Goal: Task Accomplishment & Management: Use online tool/utility

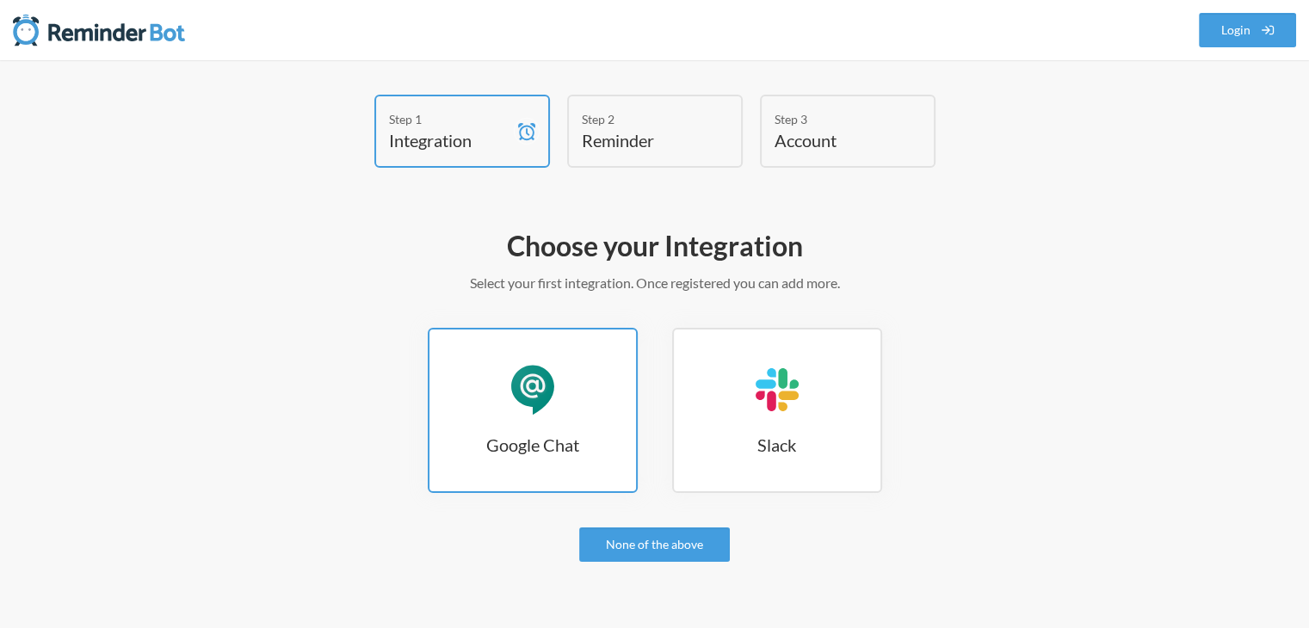
click at [580, 416] on link "Google Chat Google Chat" at bounding box center [533, 410] width 210 height 165
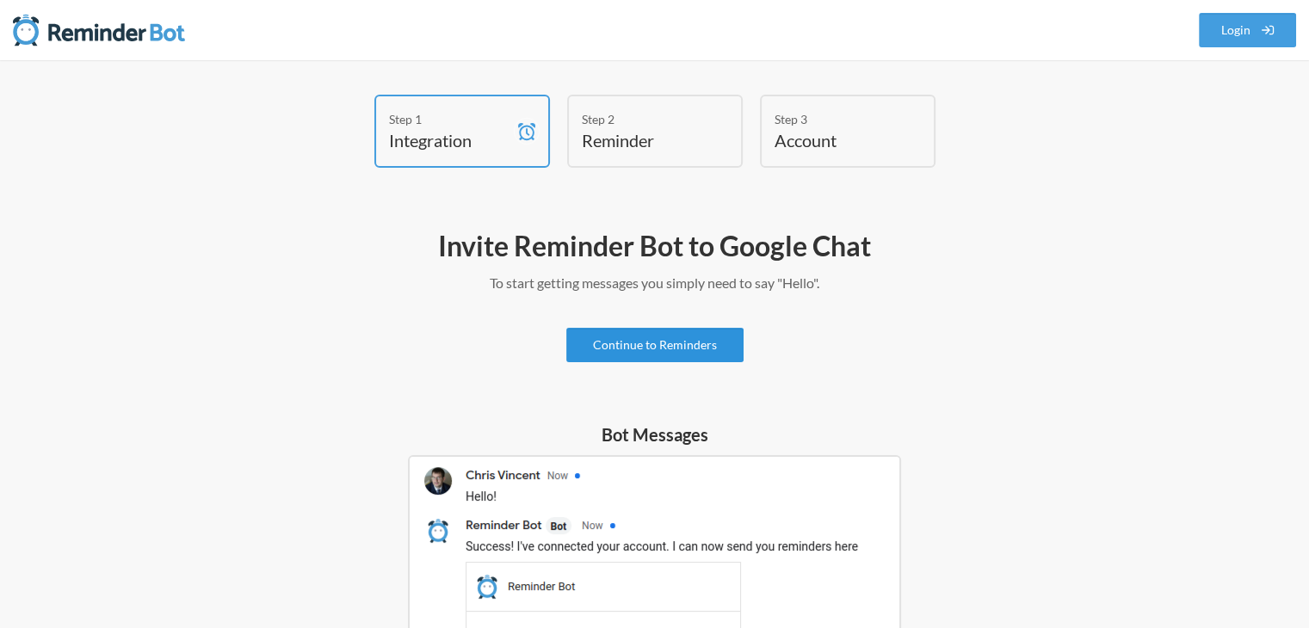
click at [627, 350] on link "Continue to Reminders" at bounding box center [654, 345] width 177 height 34
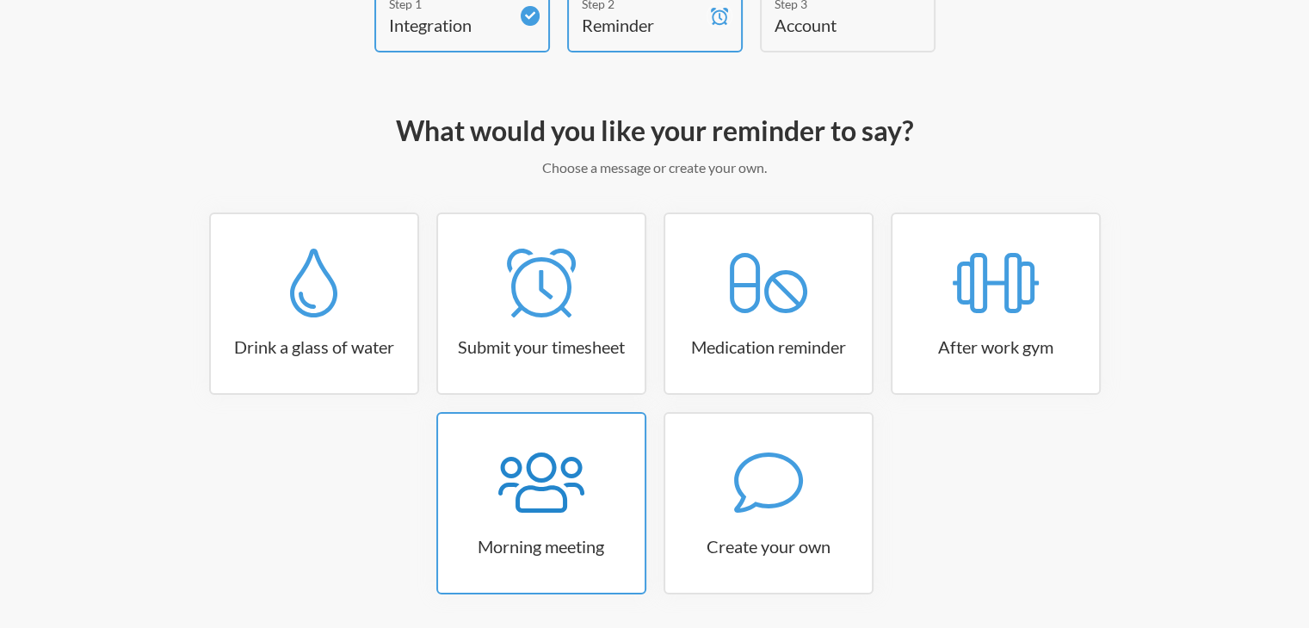
scroll to position [86, 0]
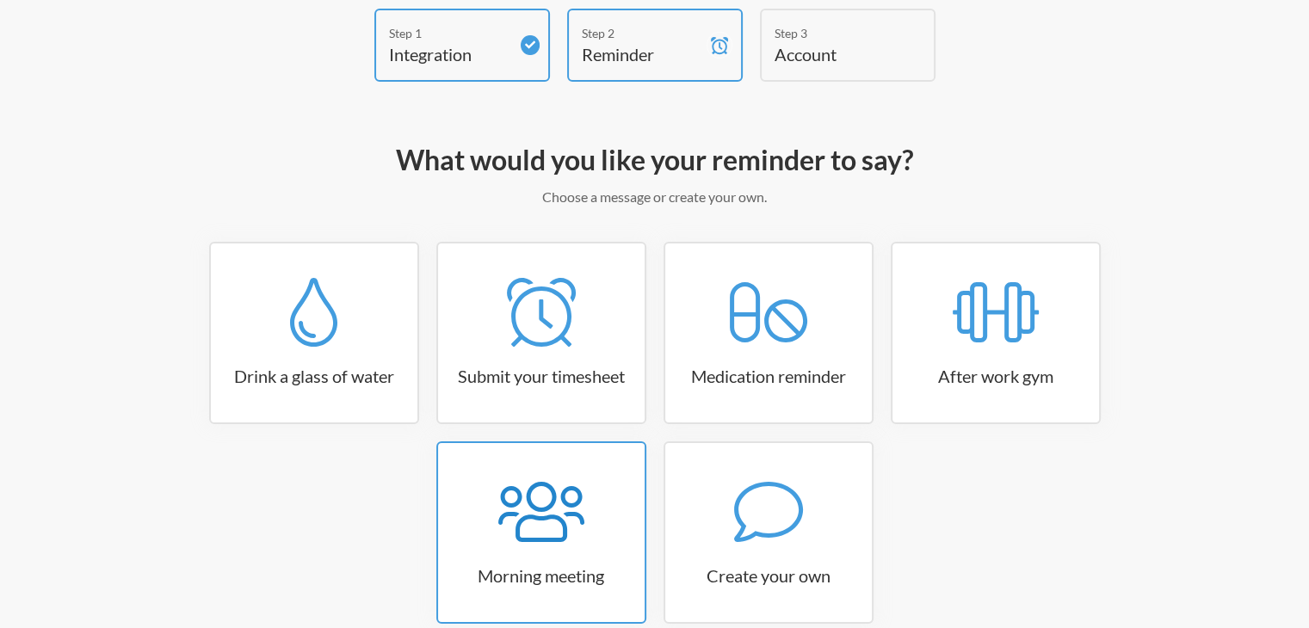
click at [555, 491] on icon at bounding box center [541, 512] width 86 height 60
select select "08:30:00"
select select "true"
select select "09:45:00"
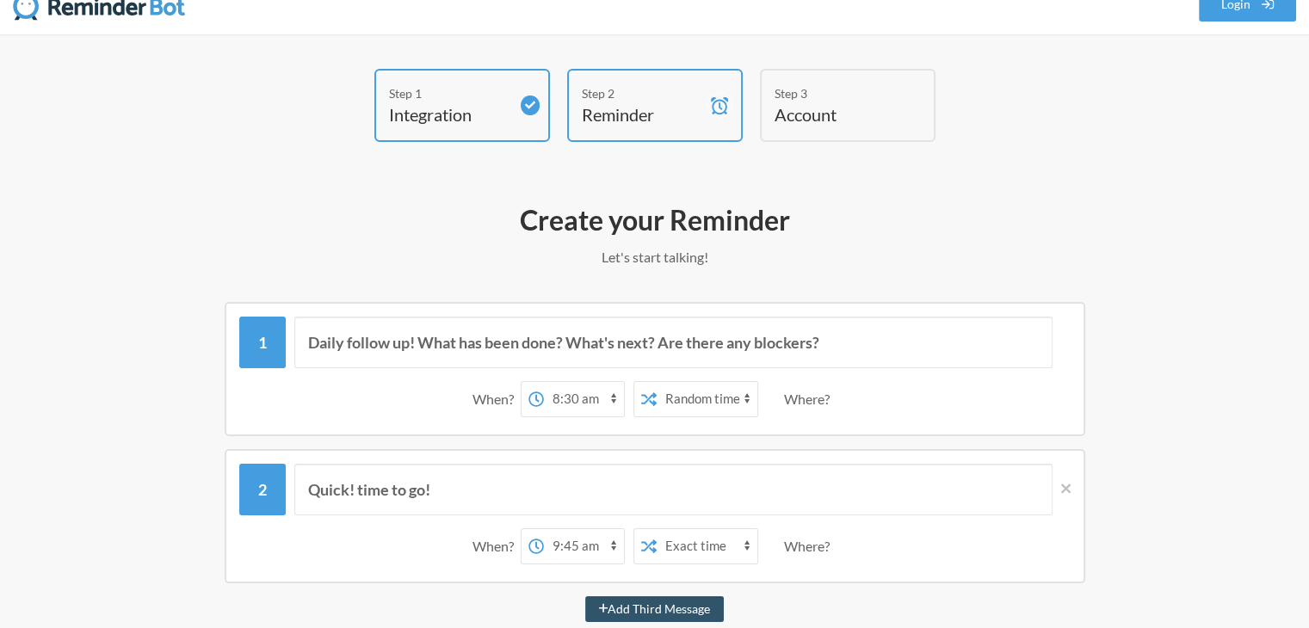
scroll to position [0, 0]
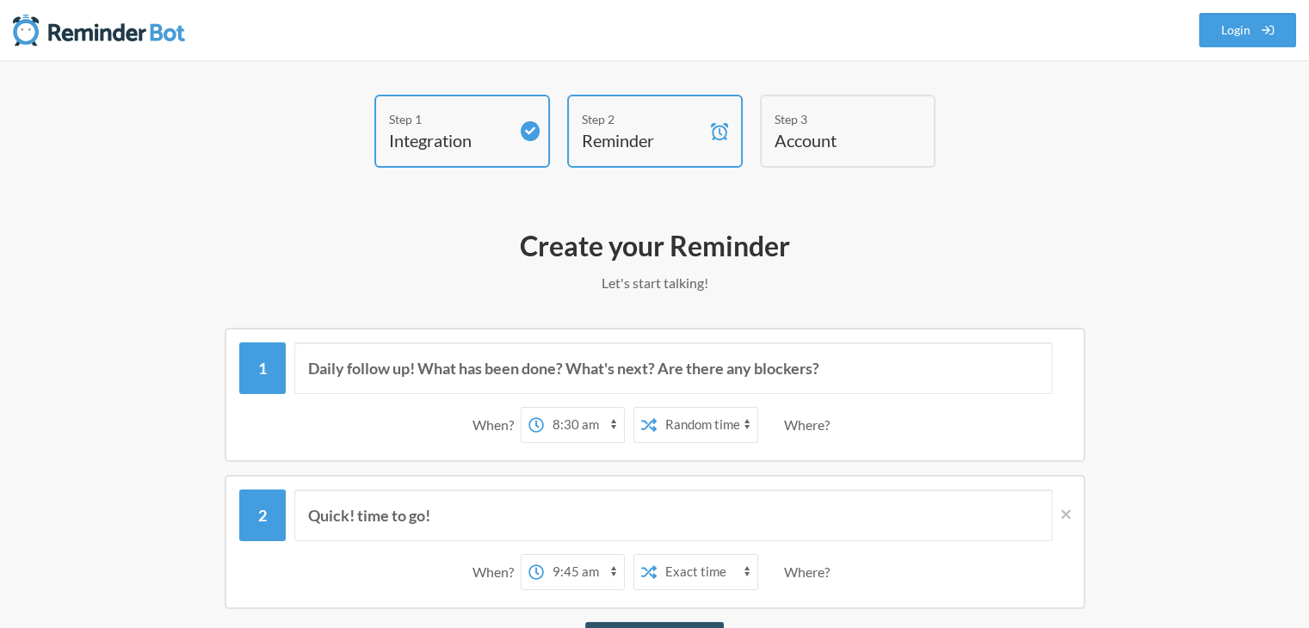
click at [806, 133] on h4 "Account" at bounding box center [835, 140] width 121 height 24
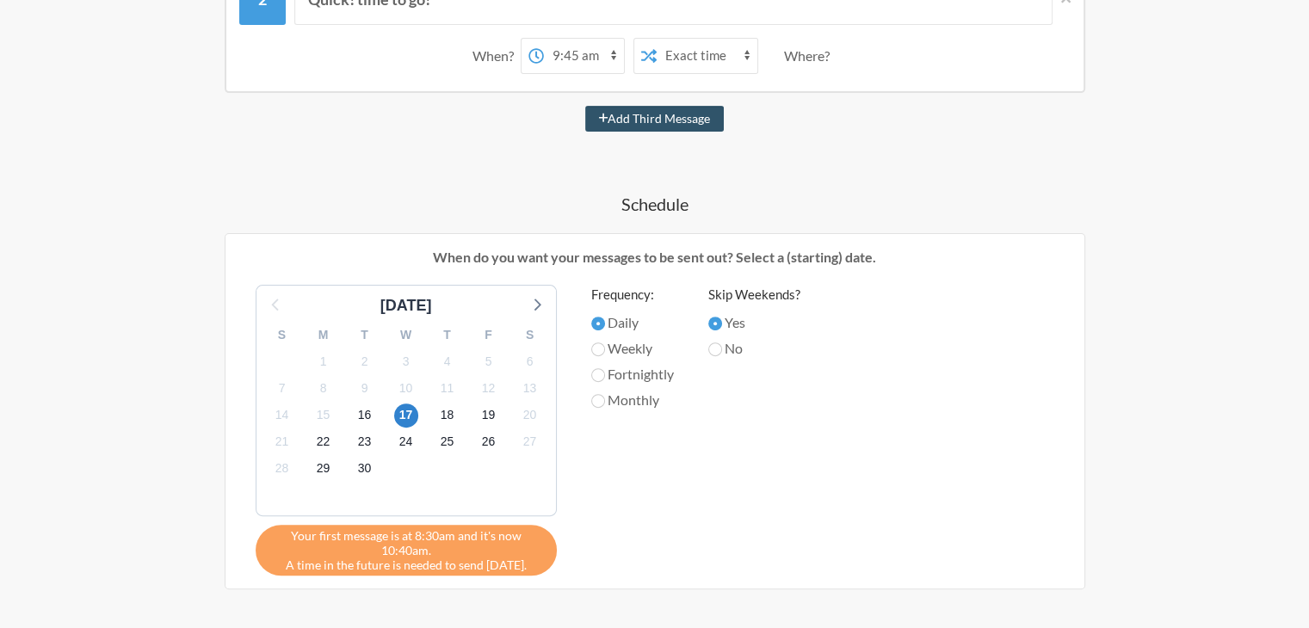
scroll to position [902, 0]
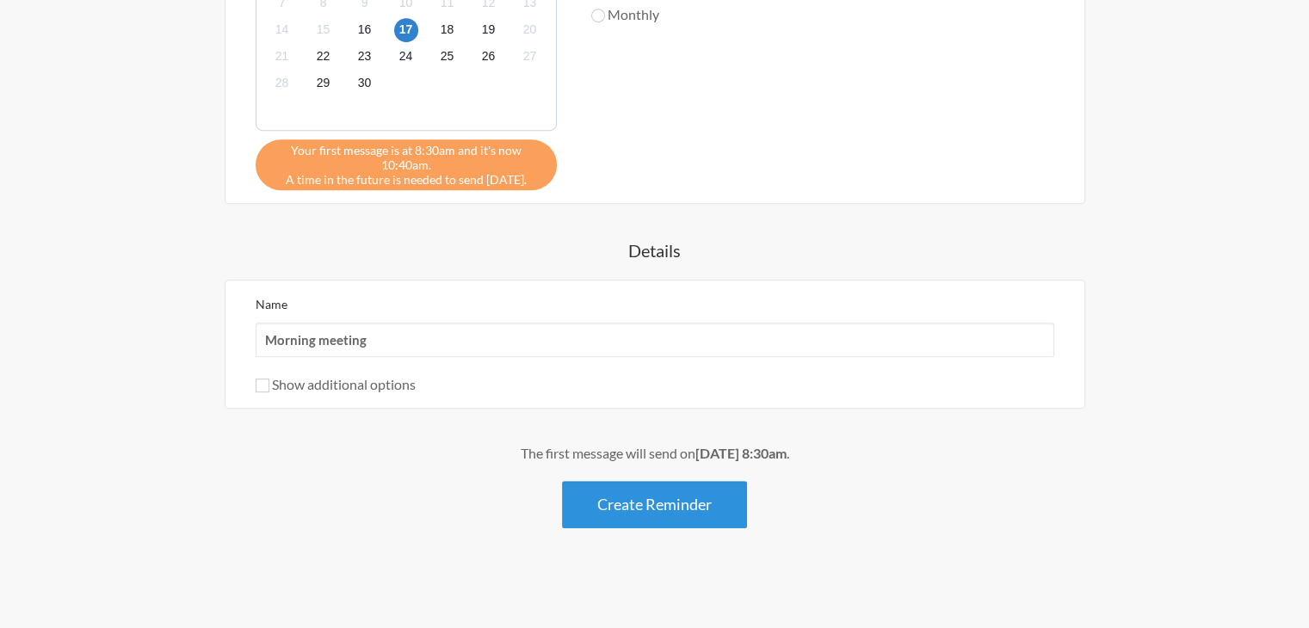
click at [710, 520] on button "Create Reminder" at bounding box center [654, 504] width 185 height 47
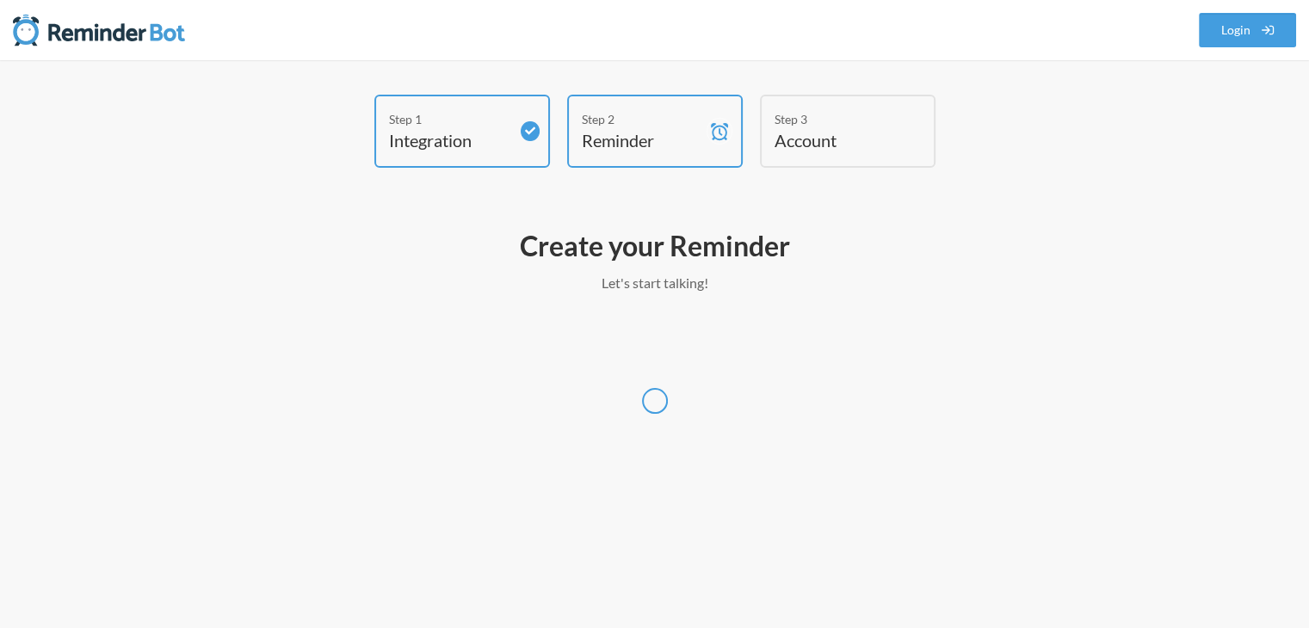
scroll to position [0, 0]
select select "UTC"
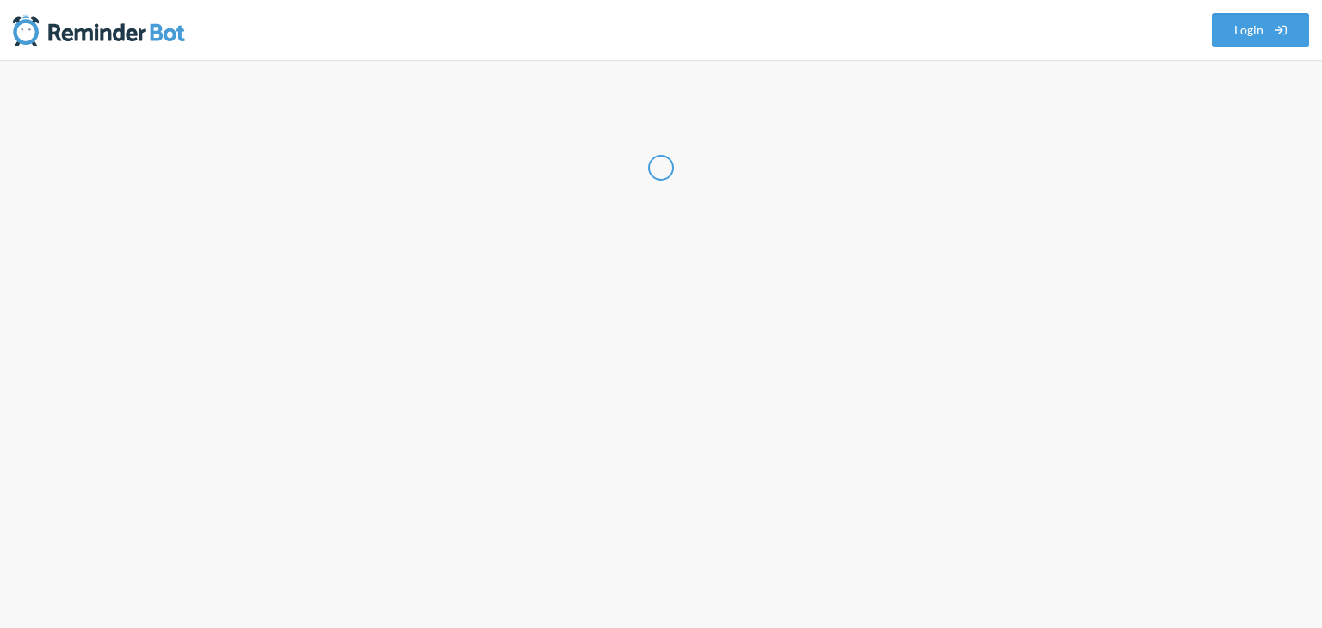
select select "IN"
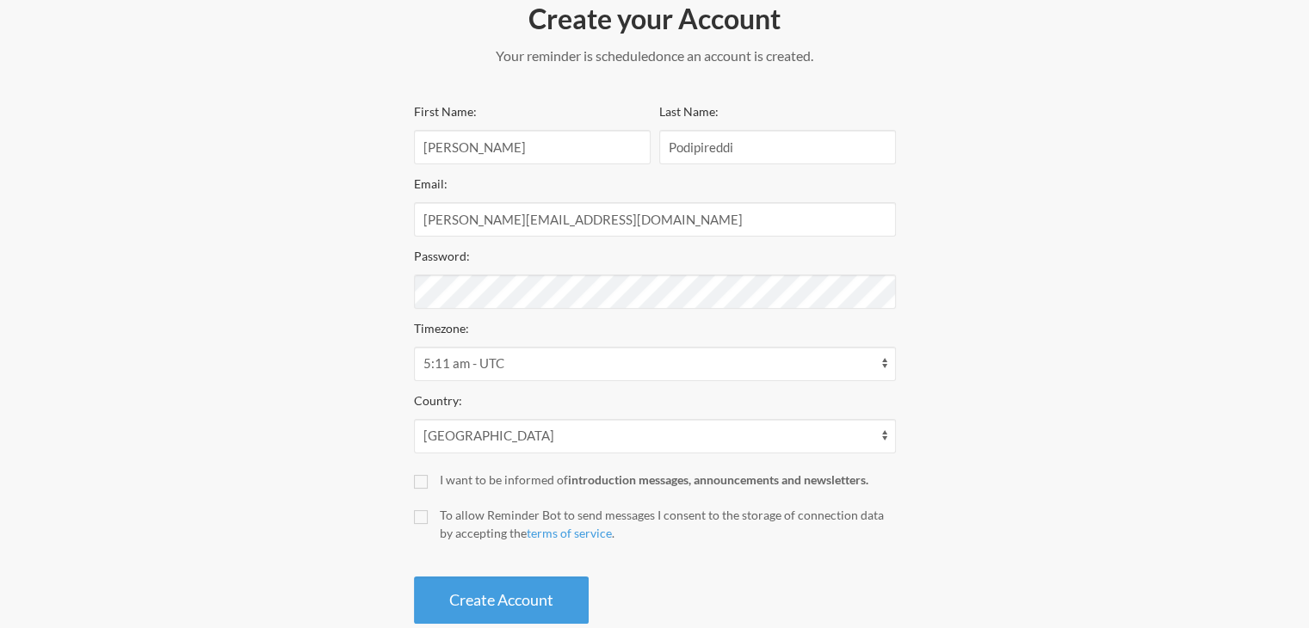
scroll to position [265, 0]
